Goal: Transaction & Acquisition: Subscribe to service/newsletter

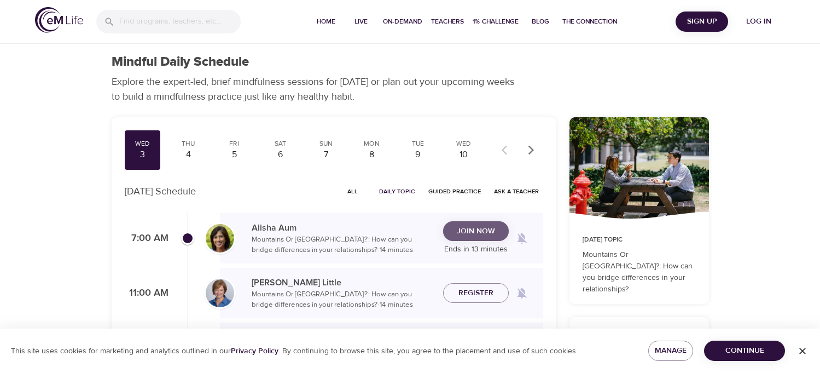
click at [477, 228] on span "Join Now" at bounding box center [476, 231] width 38 height 14
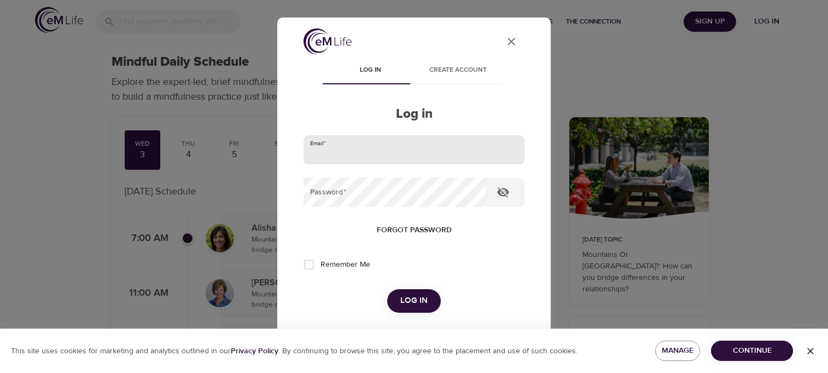
click at [361, 147] on input "email" at bounding box center [414, 150] width 221 height 30
type input "detra.simon@meritain.com"
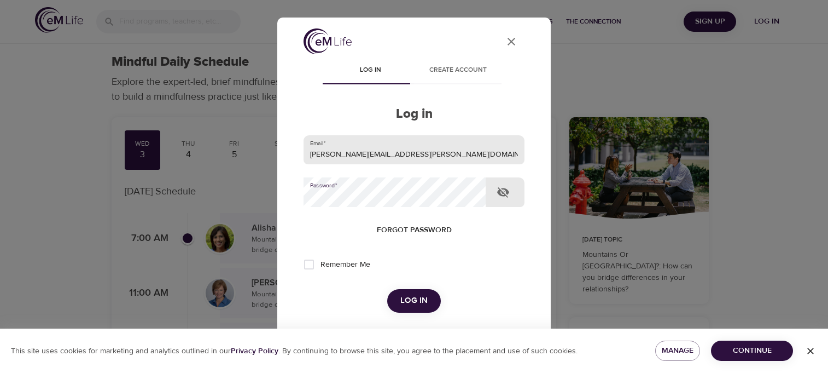
click at [387, 289] on button "Log in" at bounding box center [414, 300] width 54 height 23
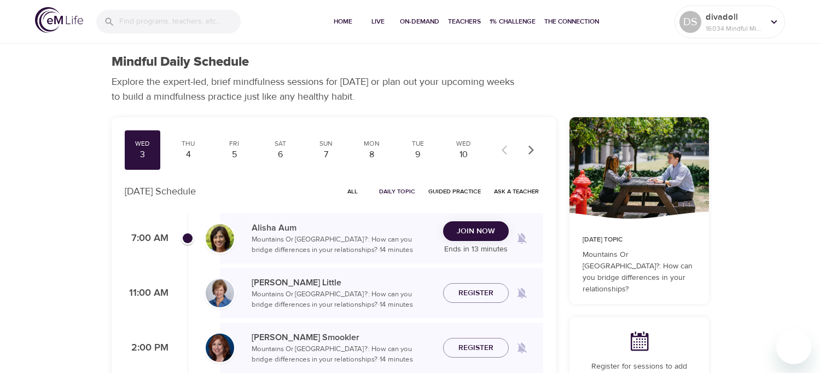
checkbox input "true"
click at [474, 228] on span "Join Now" at bounding box center [476, 231] width 38 height 14
